Goal: Task Accomplishment & Management: Use online tool/utility

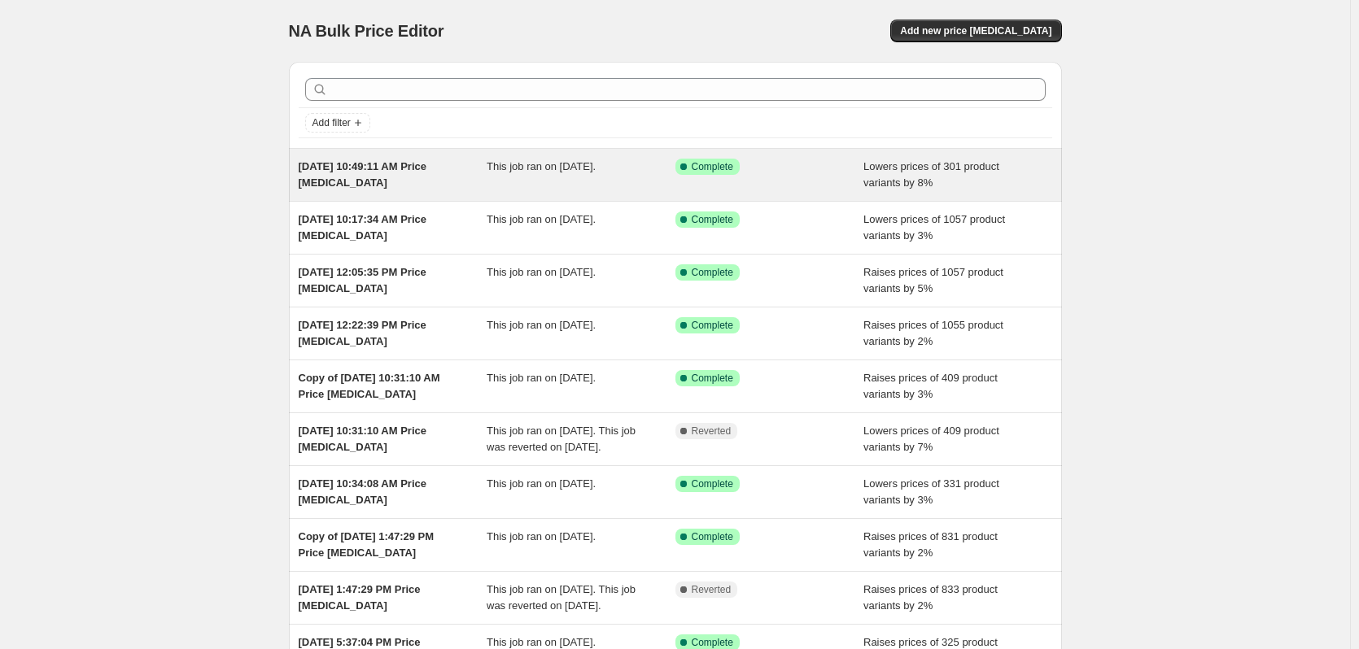
click at [386, 169] on span "[DATE] 10:49:11 AM Price [MEDICAL_DATA]" at bounding box center [363, 174] width 129 height 28
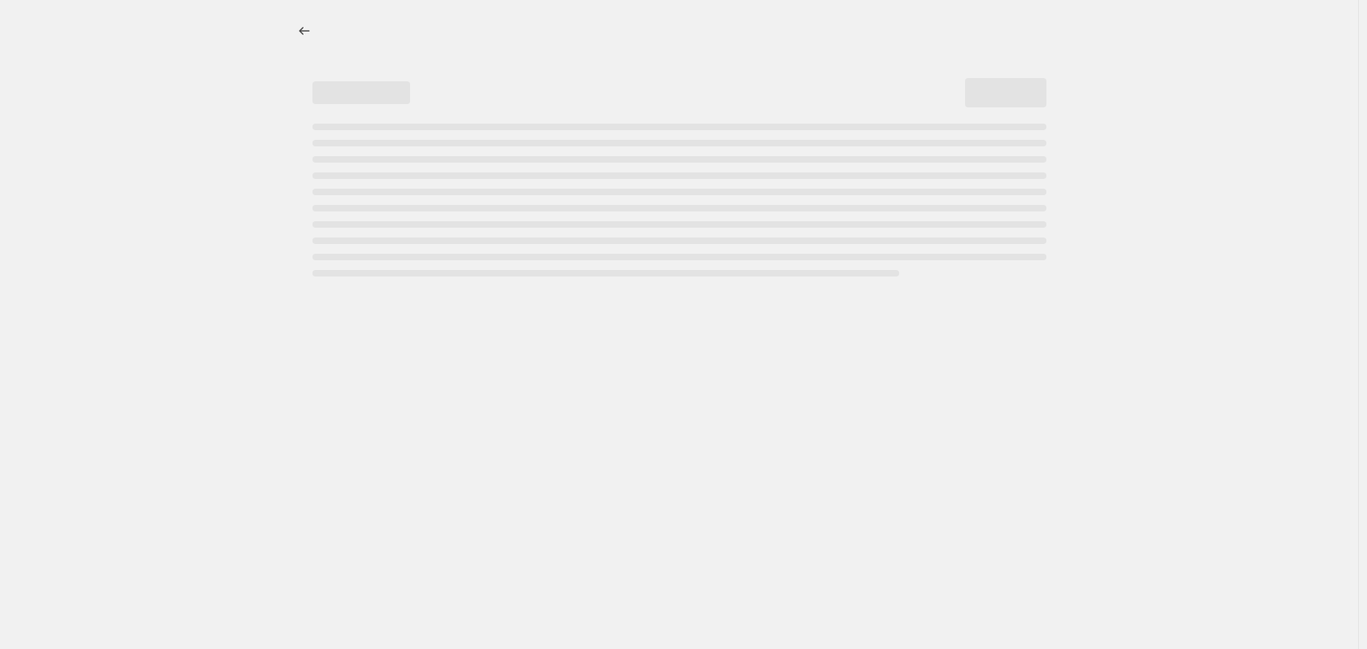
select select "percentage"
select select "no_change"
select select "collection"
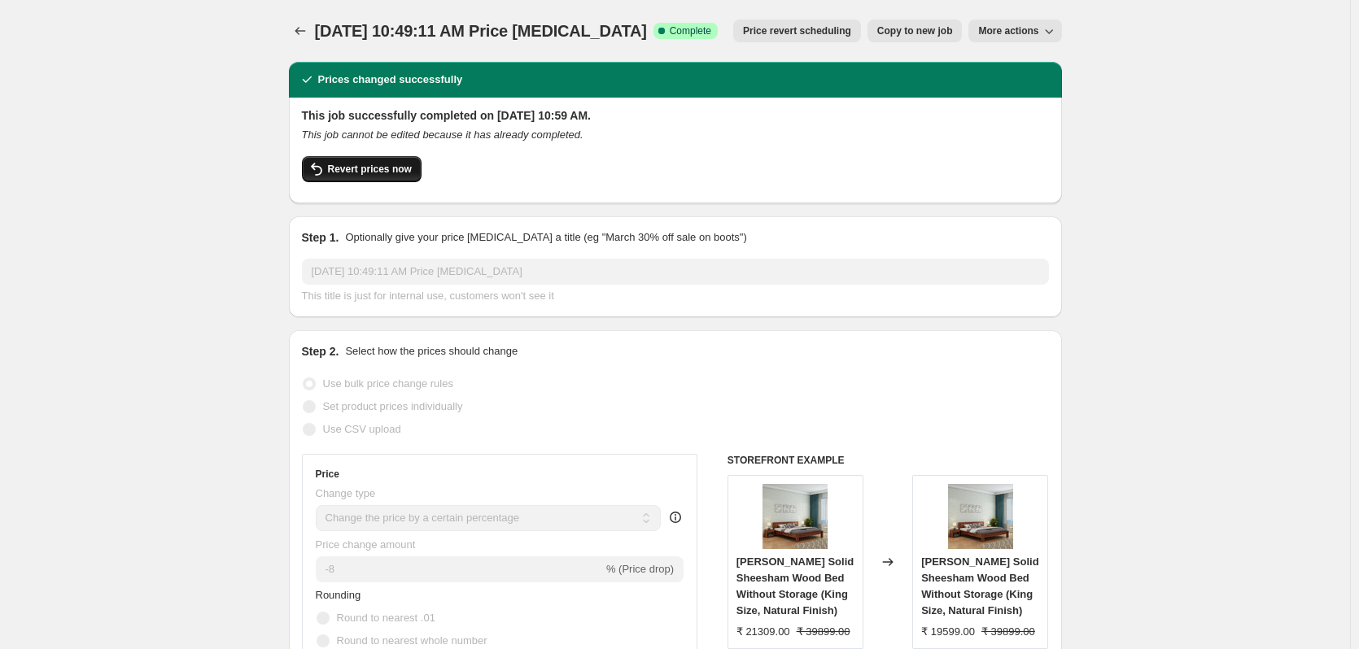
click at [356, 173] on span "Revert prices now" at bounding box center [370, 169] width 84 height 13
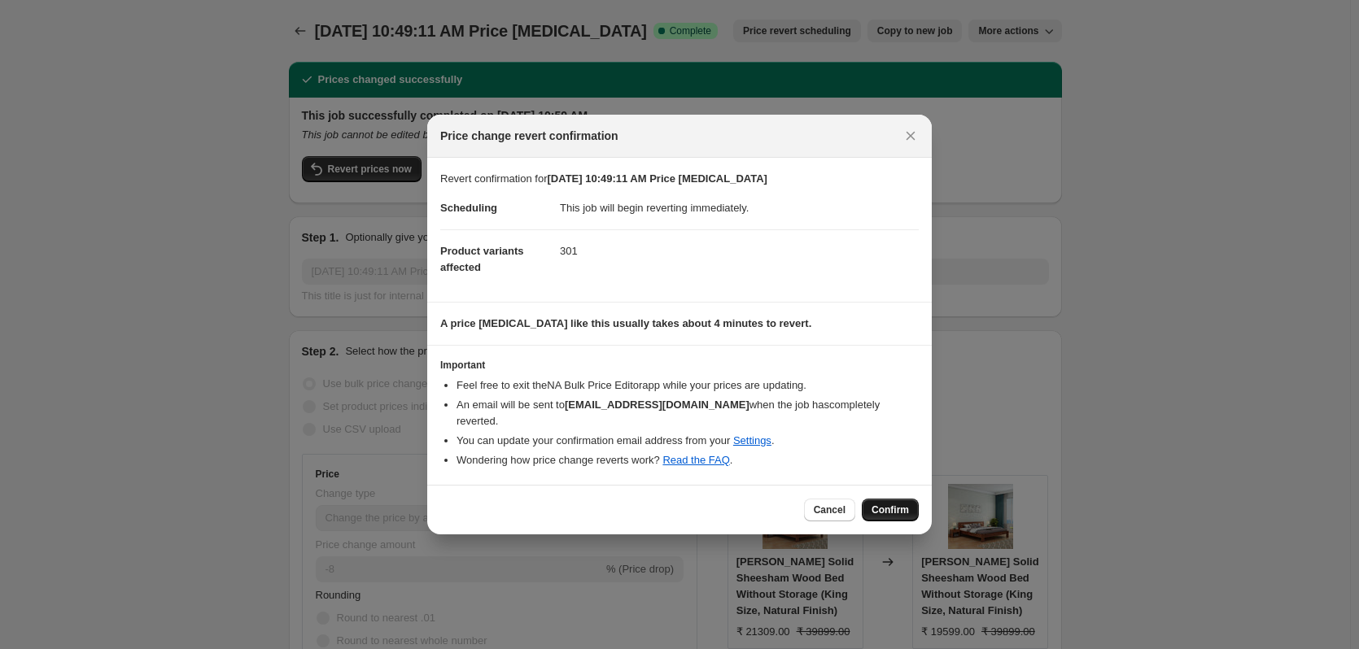
click at [883, 504] on span "Confirm" at bounding box center [889, 510] width 37 height 13
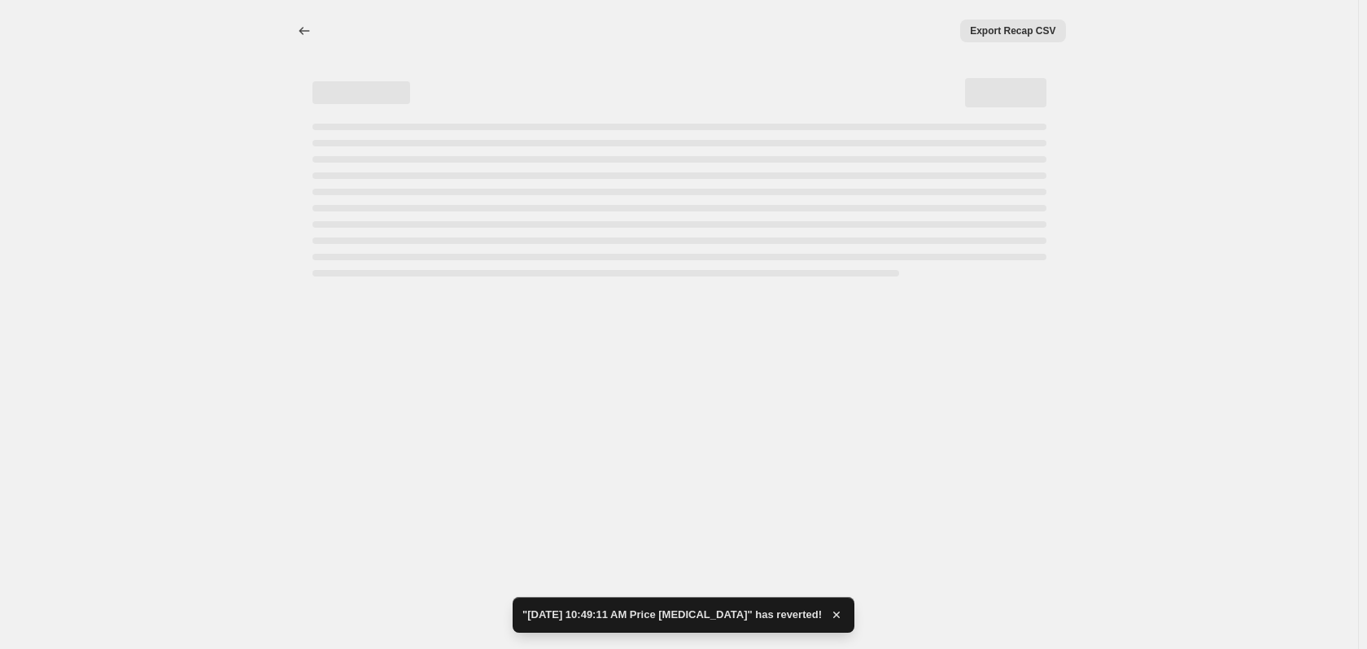
select select "percentage"
select select "no_change"
select select "collection"
